Goal: Find specific page/section: Find specific page/section

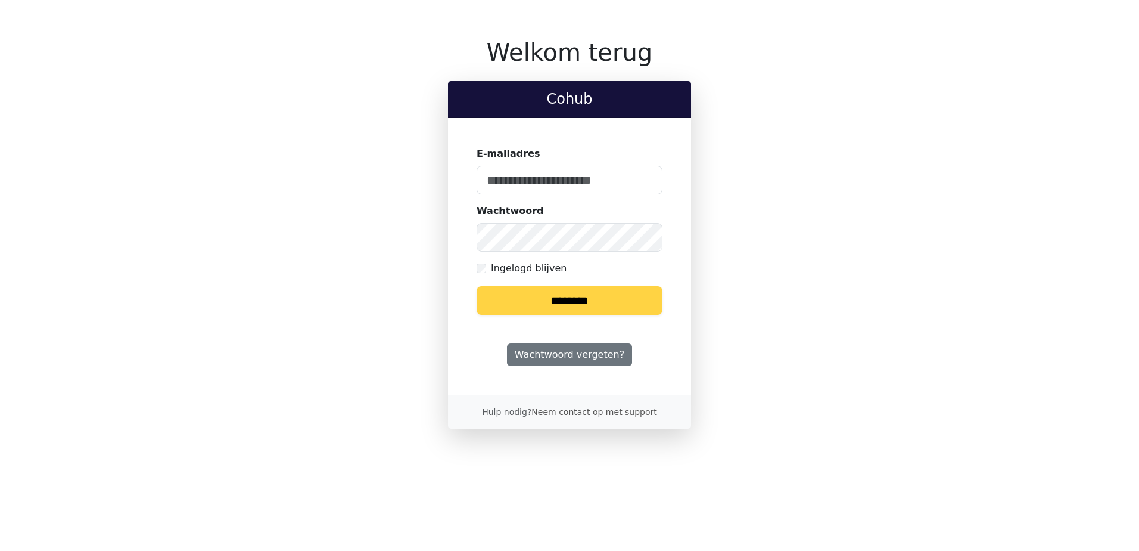
type input "**********"
click at [613, 300] on input "********" at bounding box center [570, 300] width 186 height 29
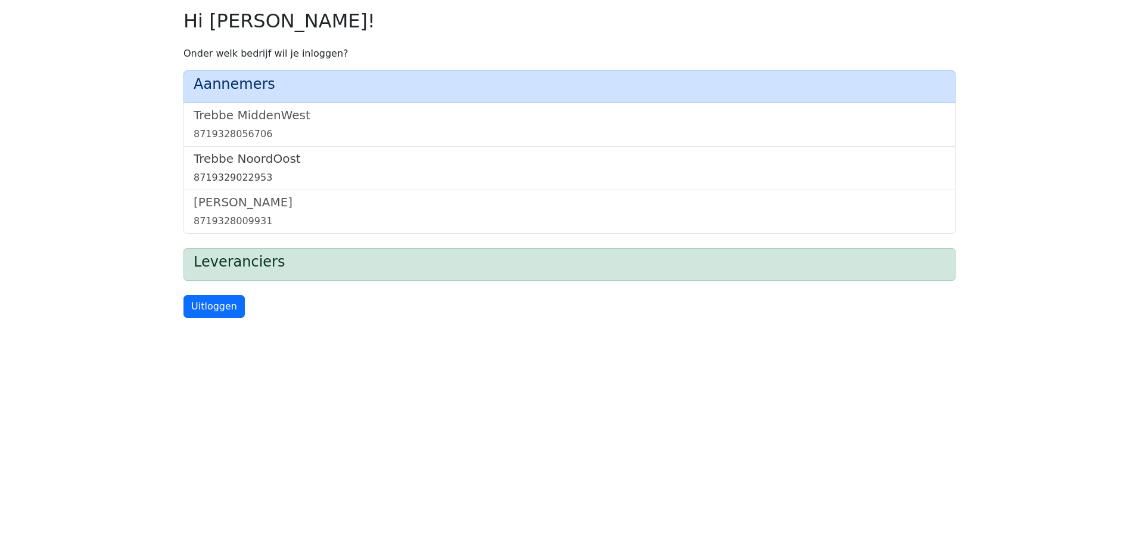
click at [263, 163] on h5 "Trebbe NoordOost" at bounding box center [570, 158] width 752 height 14
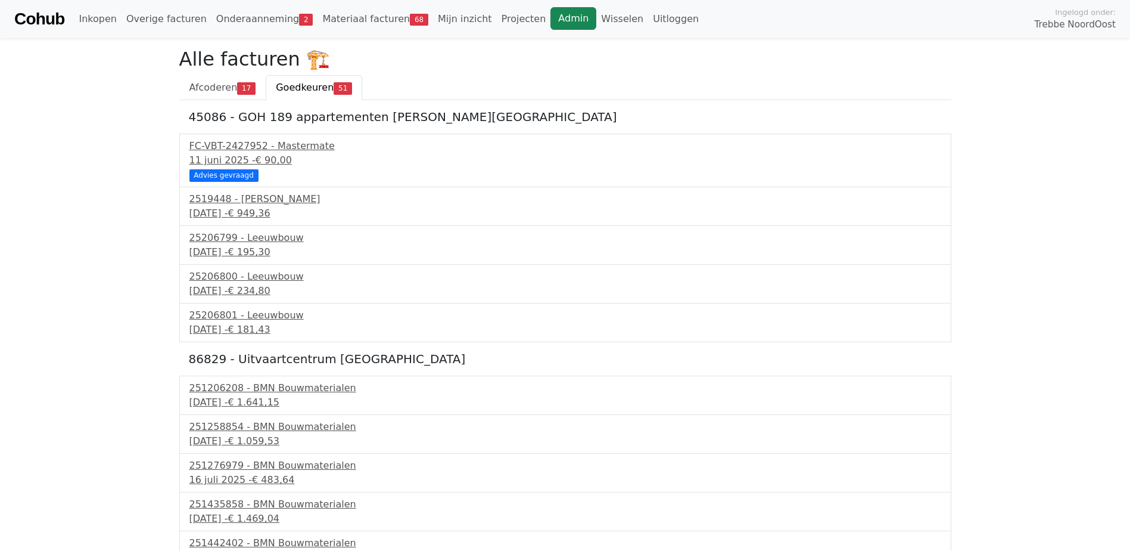
click at [551, 15] on link "Admin" at bounding box center [574, 18] width 46 height 23
